Goal: Information Seeking & Learning: Check status

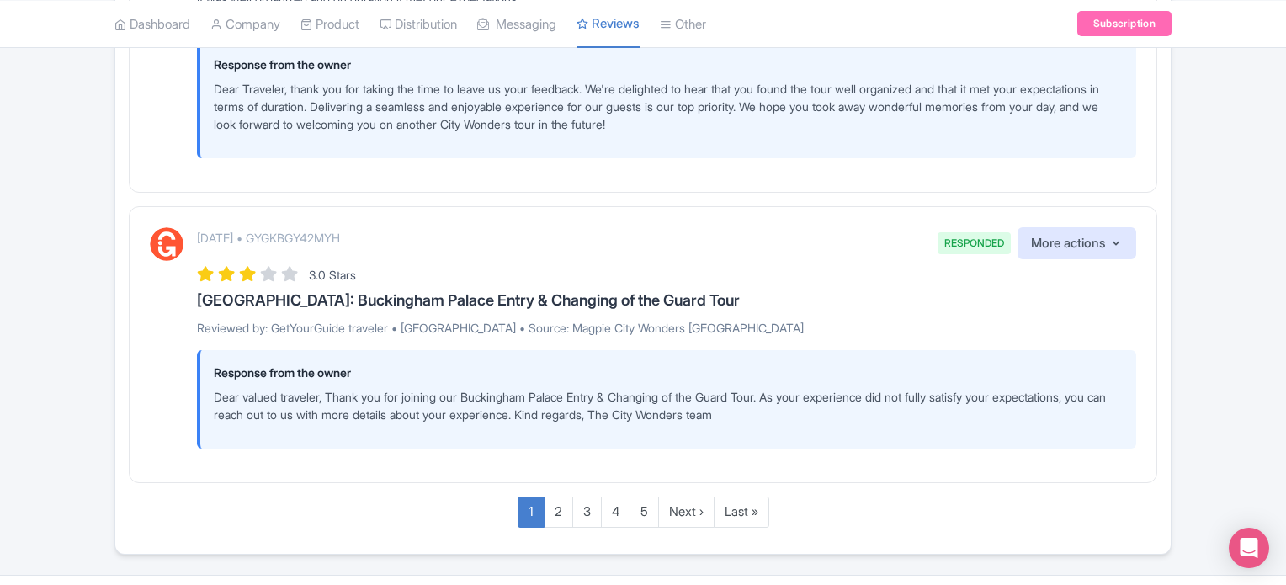
scroll to position [3250, 0]
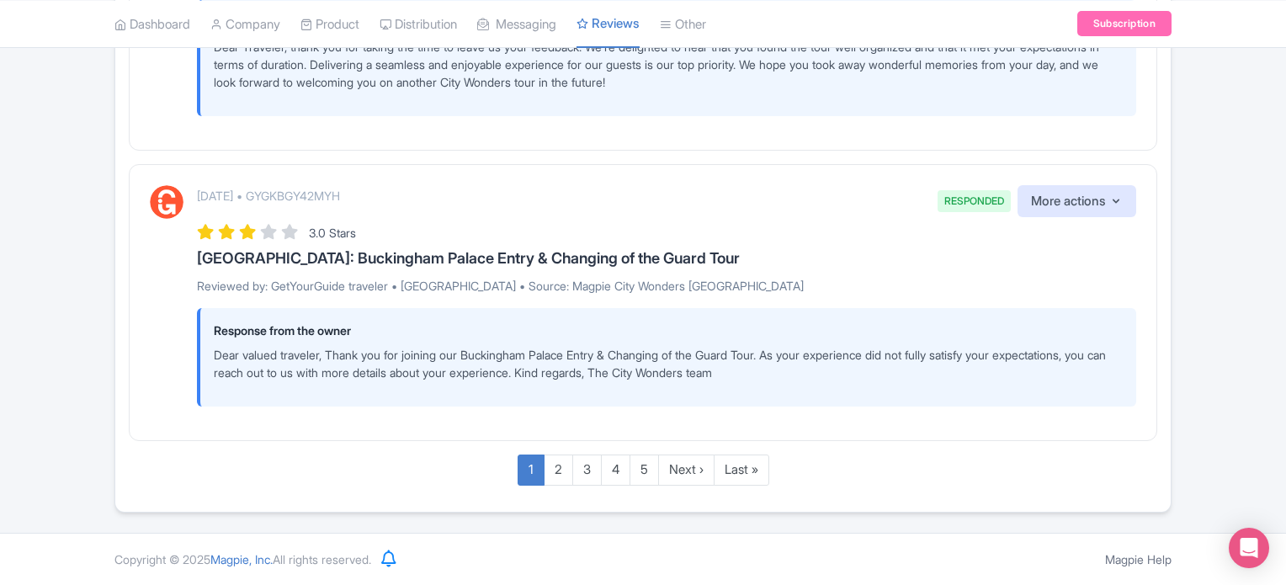
click at [130, 339] on div "[DATE] • GYGKBGY42MYH RESPONDED More actions Hide from this page Hide from revi…" at bounding box center [643, 302] width 1028 height 277
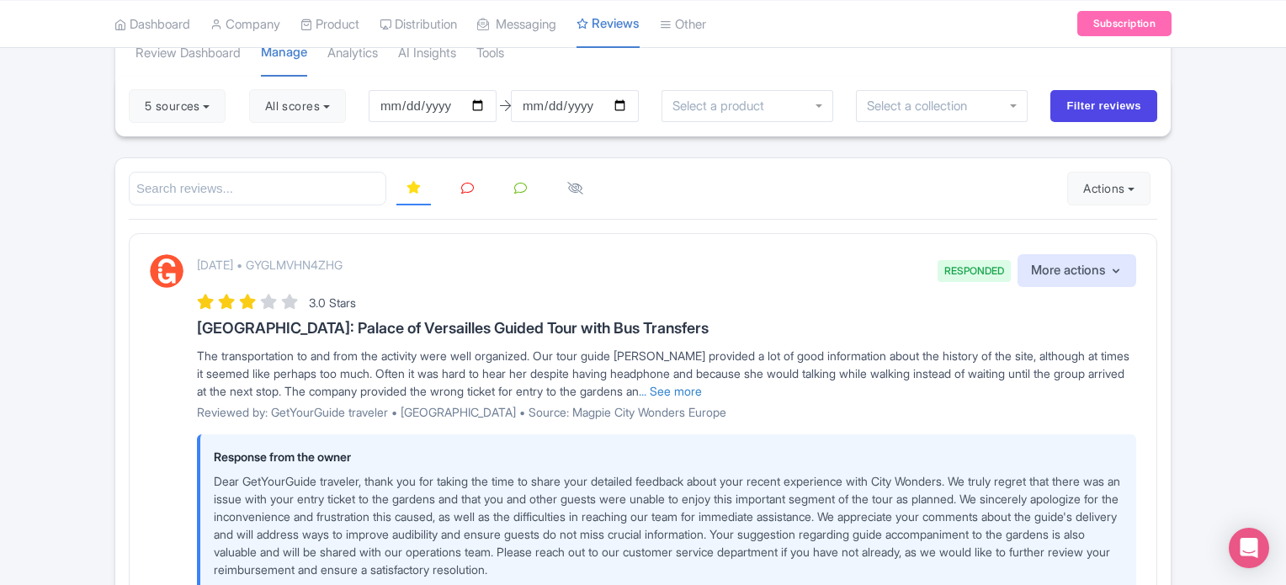
scroll to position [0, 0]
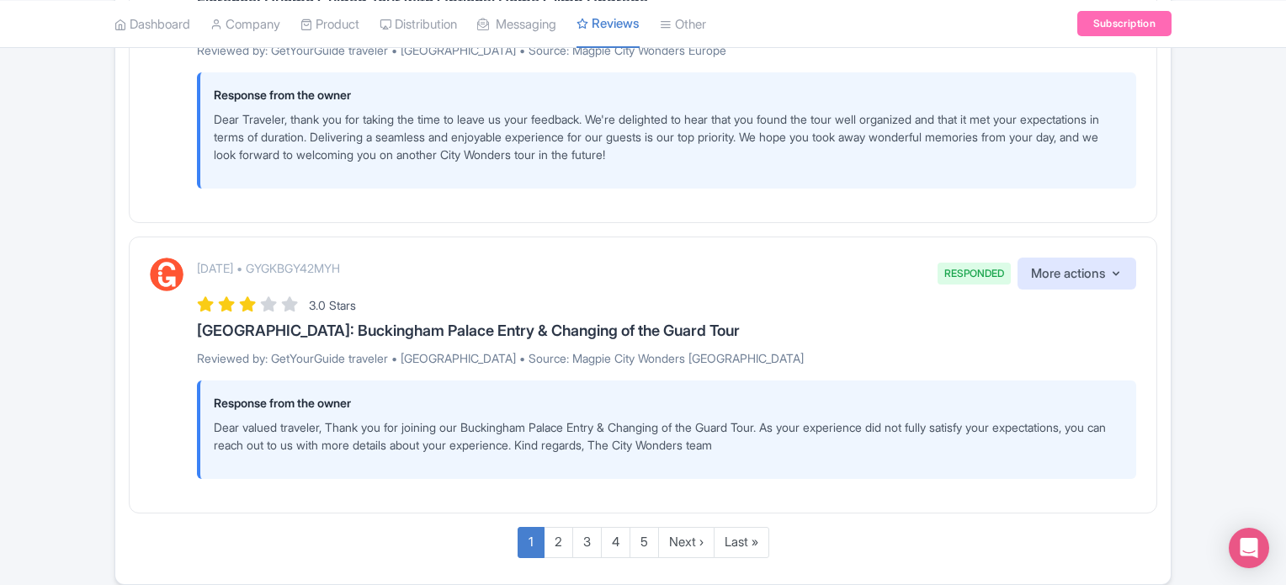
scroll to position [3250, 0]
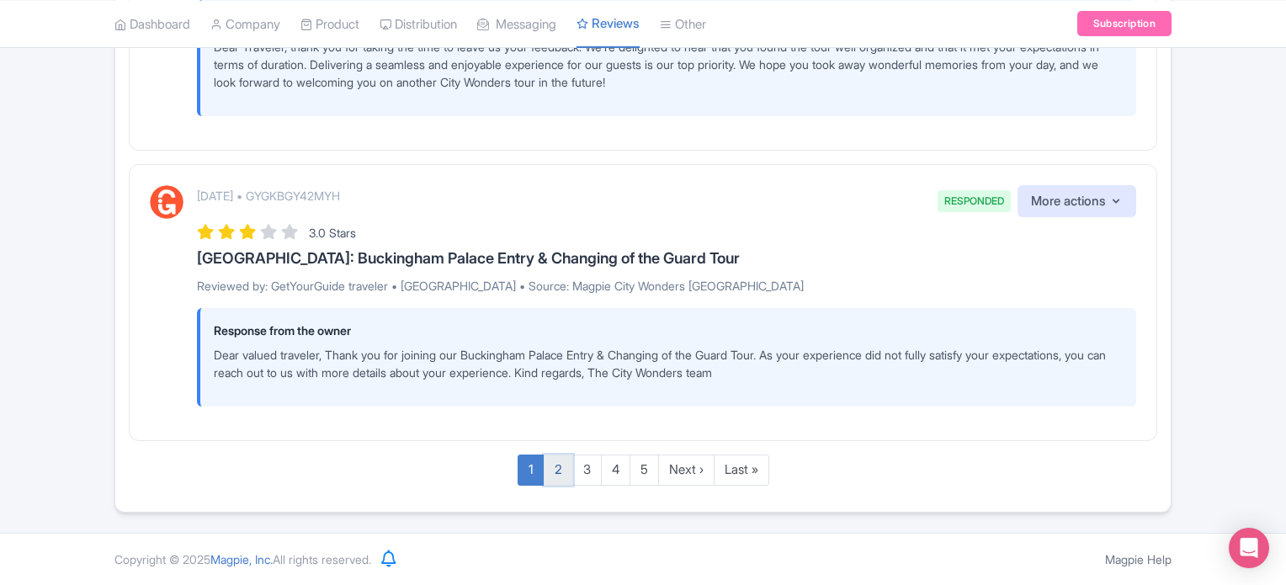
click at [554, 469] on link "2" at bounding box center [558, 469] width 29 height 31
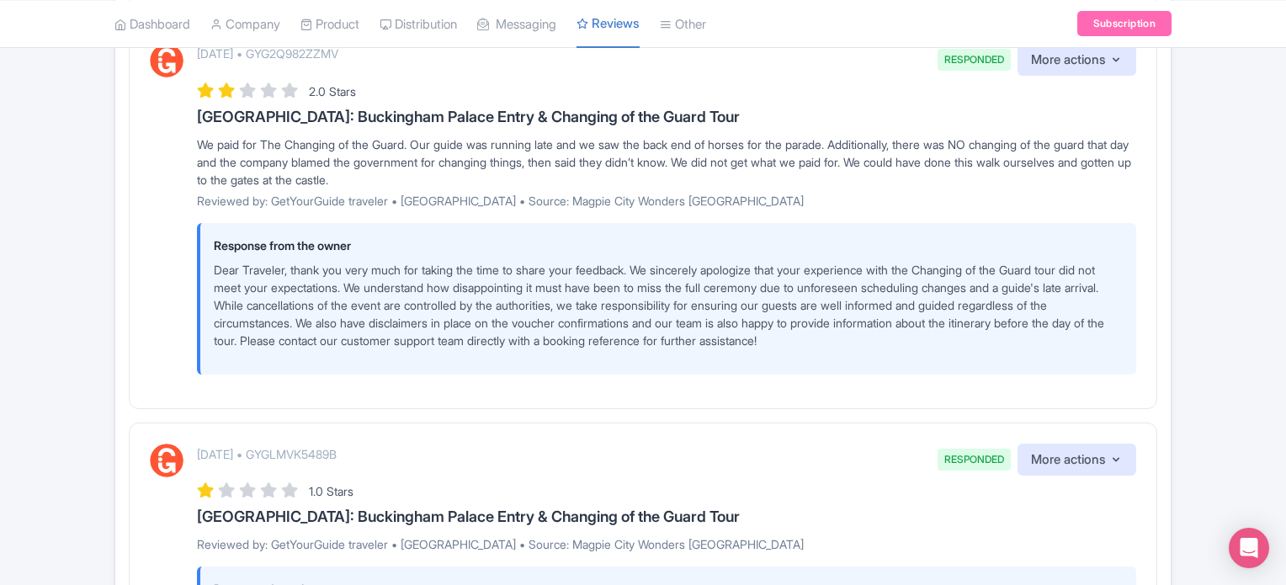
scroll to position [3102, 0]
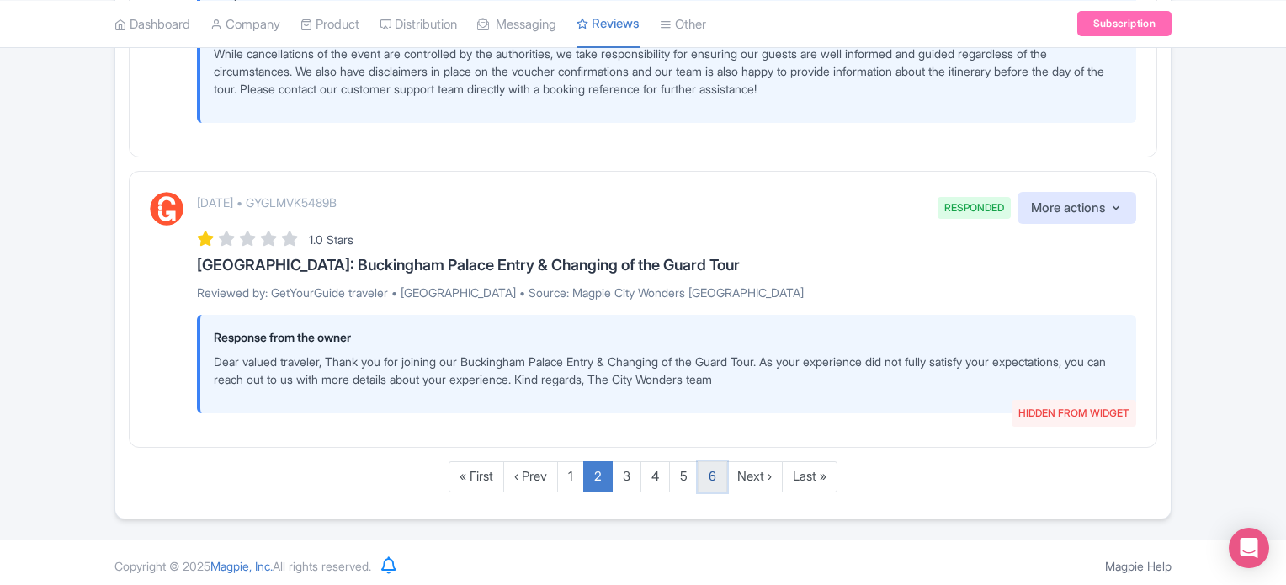
click at [708, 474] on link "6" at bounding box center [712, 476] width 29 height 31
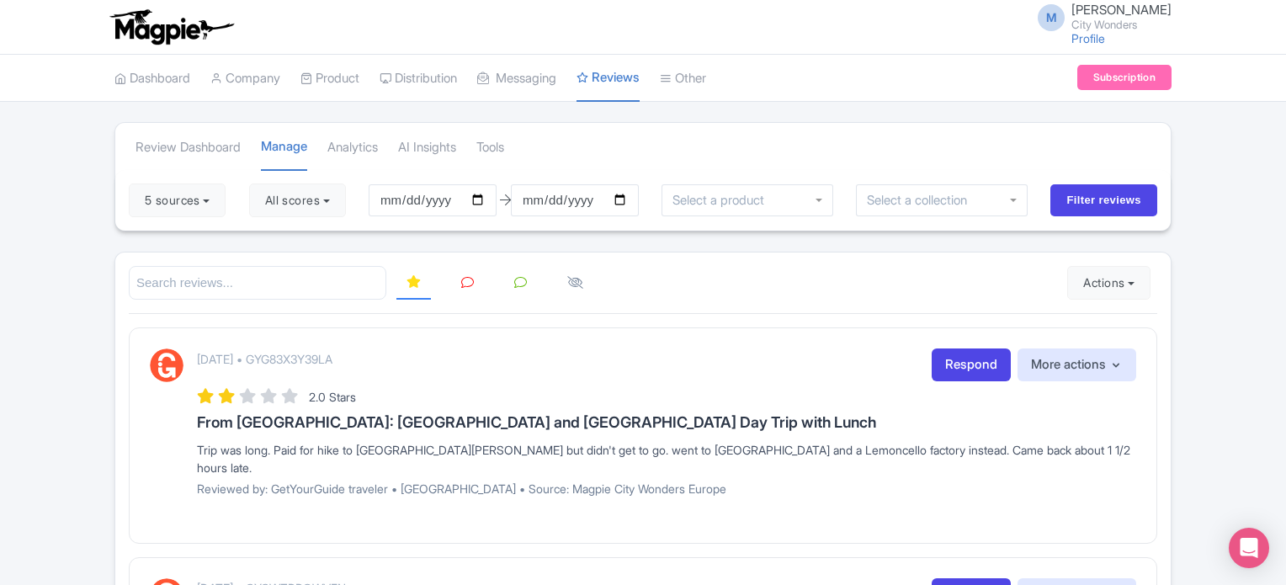
click at [153, 35] on img at bounding box center [171, 26] width 130 height 37
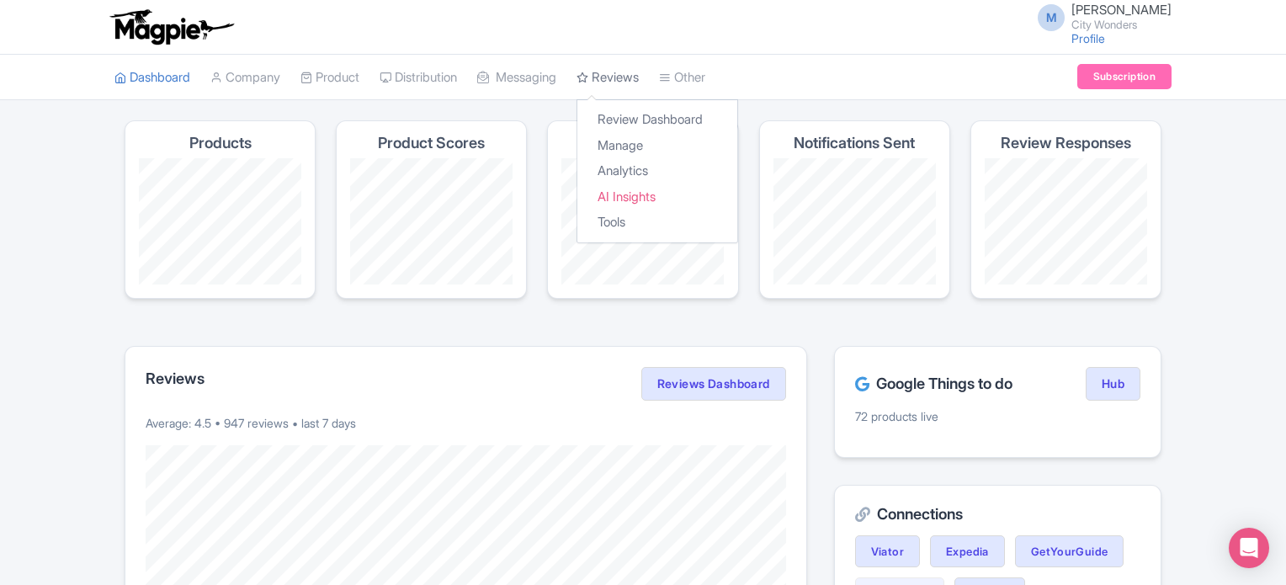
click at [625, 79] on link "Reviews" at bounding box center [607, 78] width 62 height 46
